Goal: Task Accomplishment & Management: Manage account settings

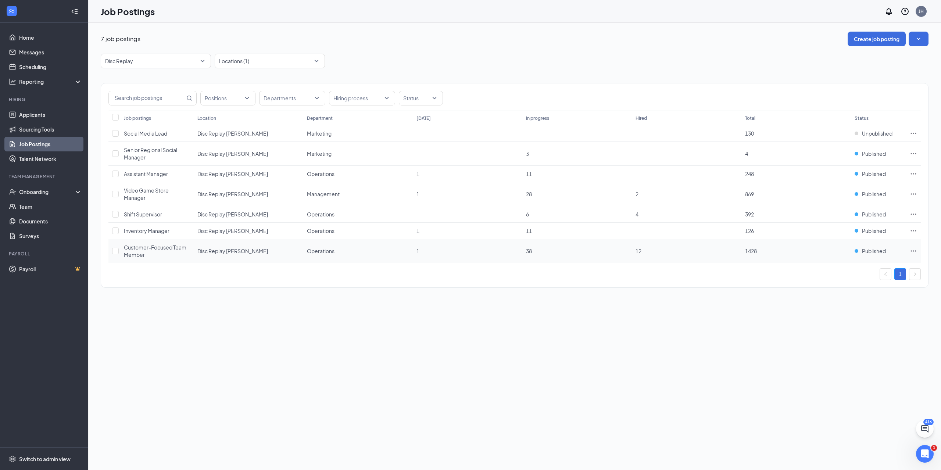
click at [914, 248] on icon "Ellipses" at bounding box center [913, 250] width 7 height 7
click at [821, 332] on span "View applicants" at bounding box center [831, 331] width 37 height 7
